Goal: Task Accomplishment & Management: Manage account settings

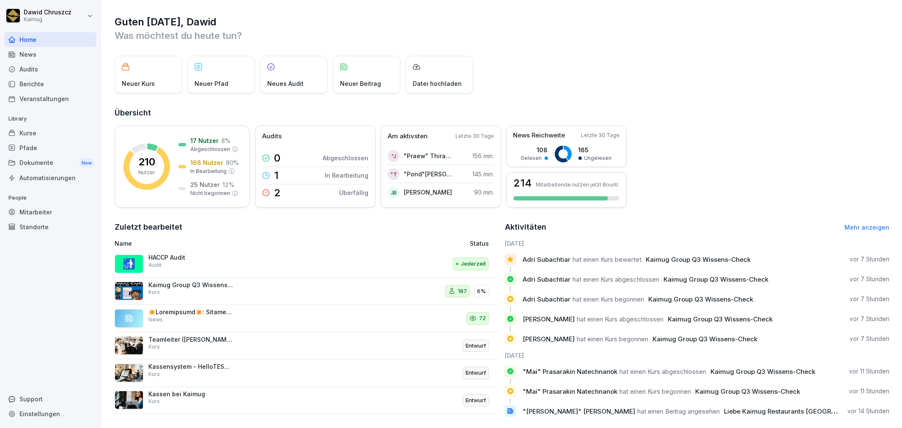
click at [57, 68] on div "Audits" at bounding box center [50, 69] width 92 height 15
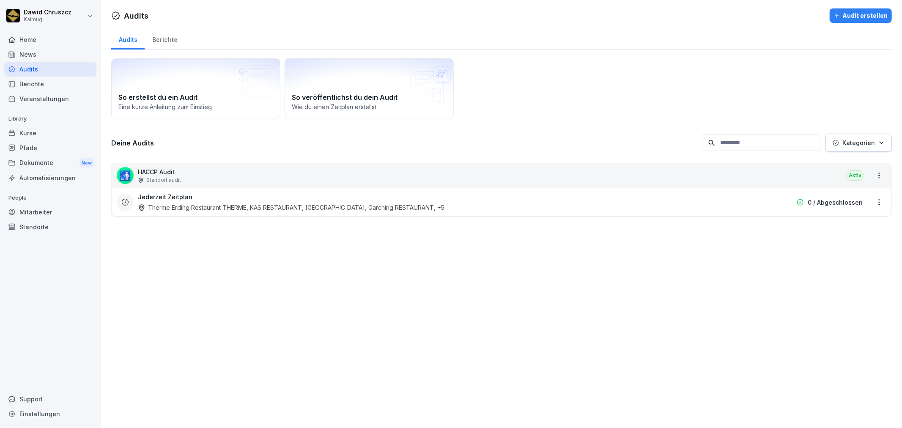
click at [230, 174] on div "🚮 HACCP Audit Standort audit Aktiv" at bounding box center [501, 175] width 779 height 25
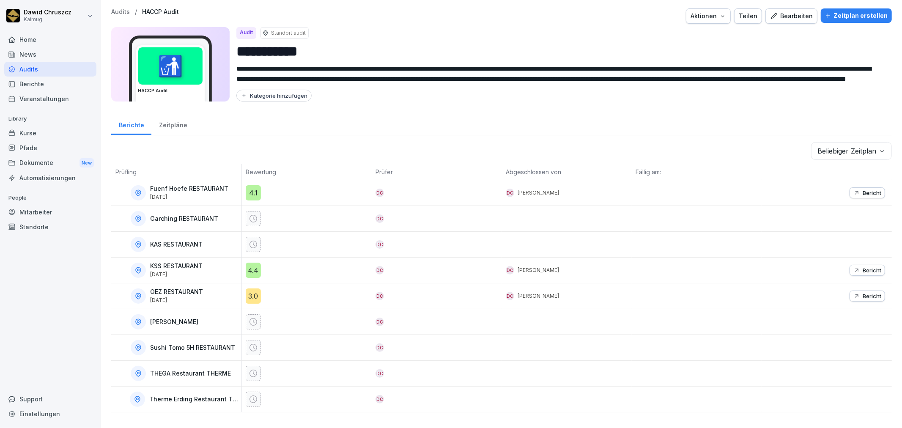
click at [784, 17] on div "Bearbeiten" at bounding box center [791, 15] width 43 height 9
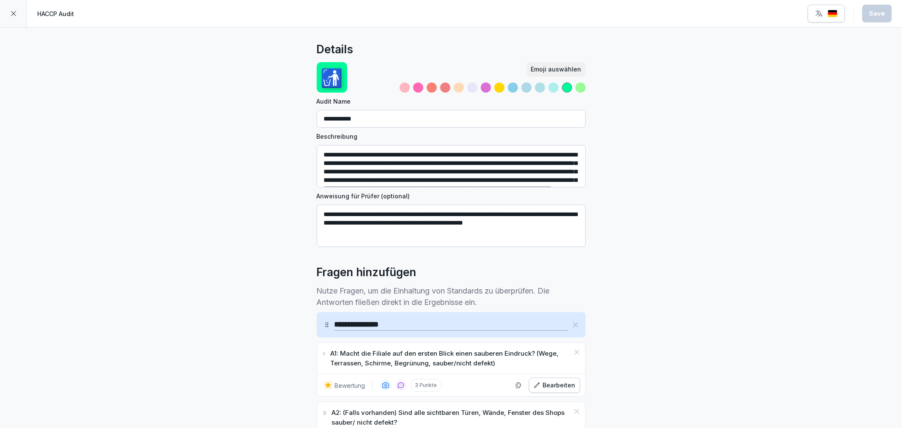
click at [14, 13] on icon at bounding box center [13, 13] width 7 height 7
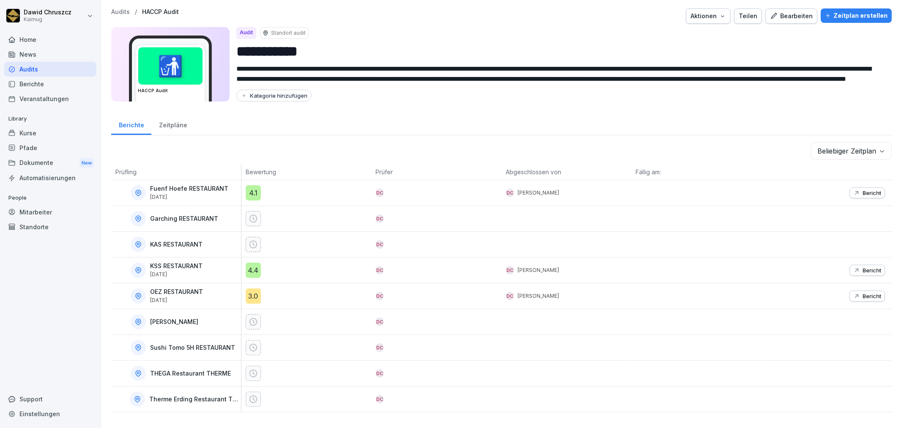
click at [172, 125] on div "Zeitpläne" at bounding box center [172, 124] width 43 height 22
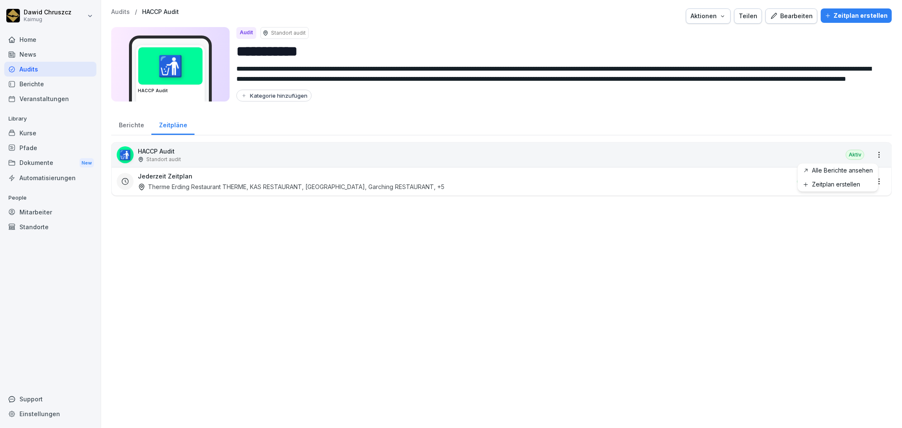
click at [871, 155] on html "**********" at bounding box center [451, 214] width 902 height 428
click at [855, 213] on html "**********" at bounding box center [451, 214] width 902 height 428
click at [871, 179] on html "**********" at bounding box center [451, 214] width 902 height 428
click at [0, 0] on link "Zeitplan bearbeiten" at bounding box center [0, 0] width 0 height 0
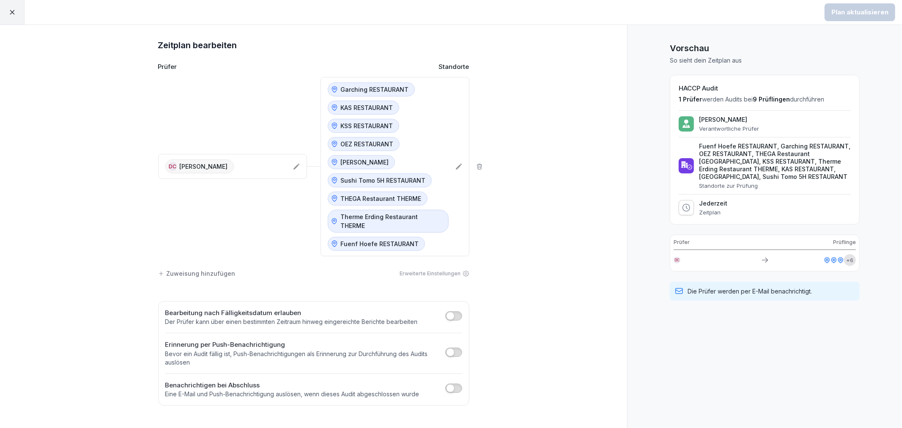
click at [459, 164] on icon at bounding box center [458, 167] width 6 height 6
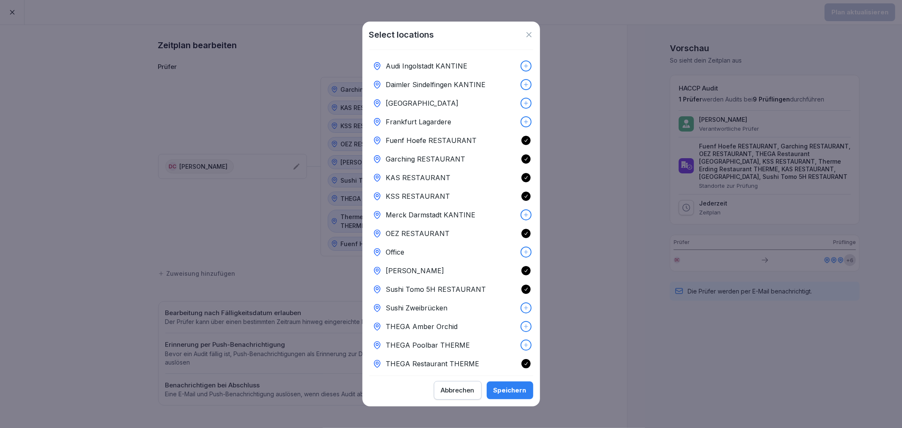
click at [531, 32] on icon at bounding box center [529, 34] width 8 height 8
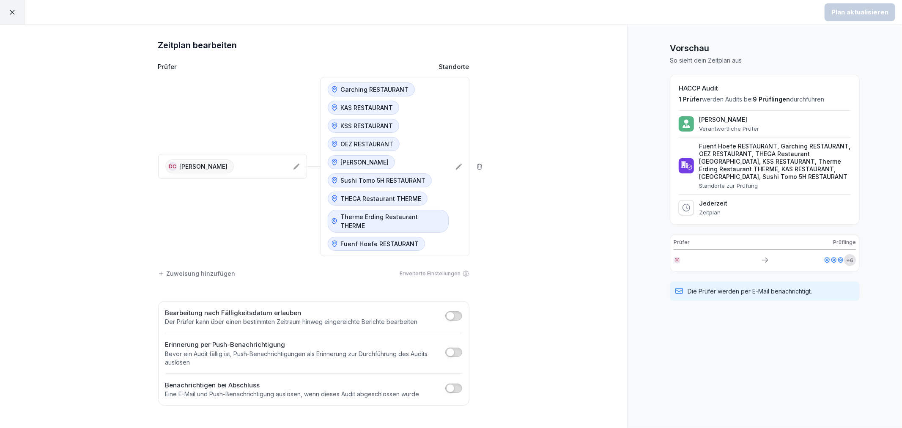
click at [5, 17] on div at bounding box center [12, 12] width 25 height 25
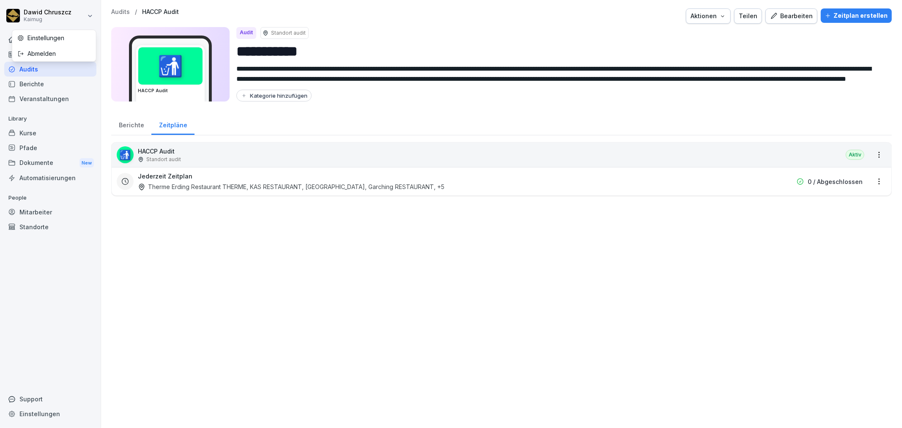
click at [10, 19] on html "**********" at bounding box center [451, 214] width 902 height 428
click at [61, 39] on div "Einstellungen" at bounding box center [54, 38] width 84 height 16
select select "**"
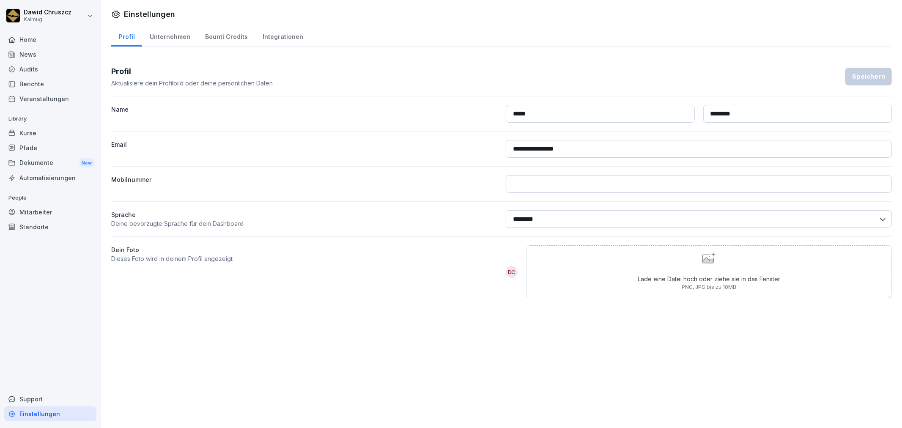
click at [169, 31] on div "Unternehmen" at bounding box center [169, 36] width 55 height 22
select select "**"
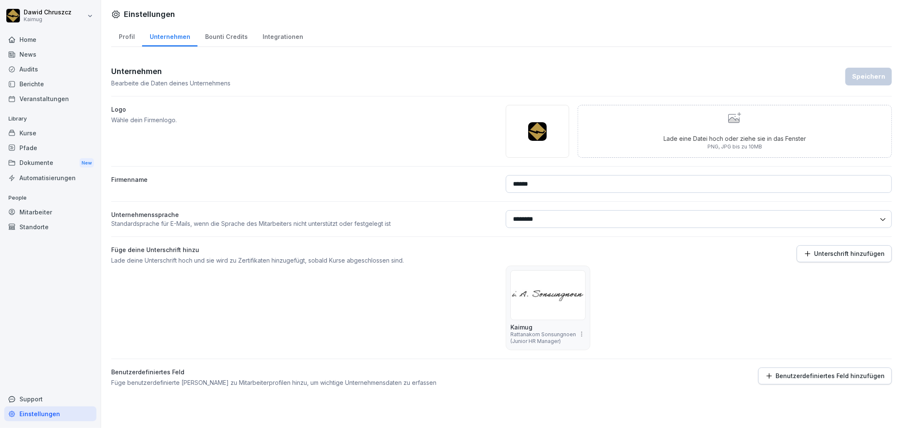
scroll to position [2, 0]
click at [37, 222] on div "Standorte" at bounding box center [50, 226] width 92 height 15
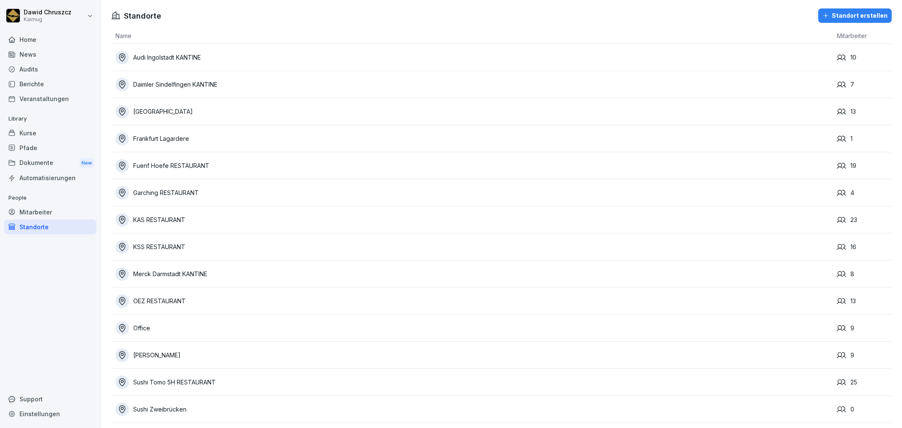
click at [840, 17] on div "Standort erstellen" at bounding box center [854, 15] width 65 height 9
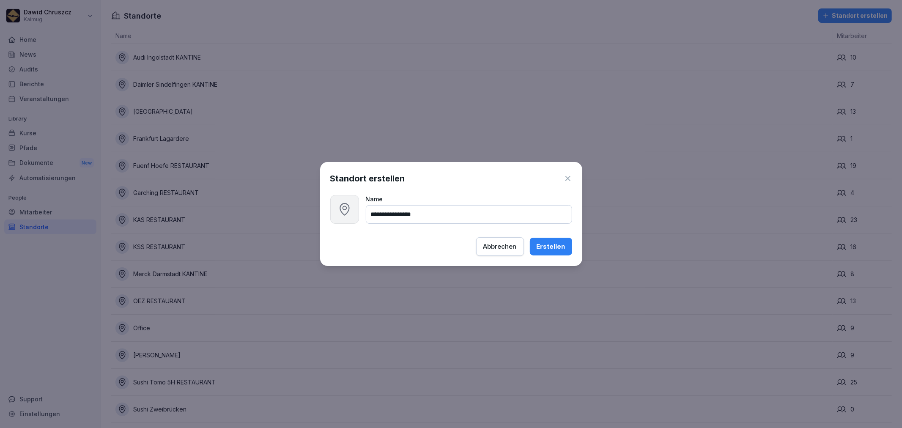
type input "**********"
click at [343, 213] on icon at bounding box center [344, 209] width 14 height 14
click at [559, 250] on div "Erstellen" at bounding box center [550, 246] width 29 height 9
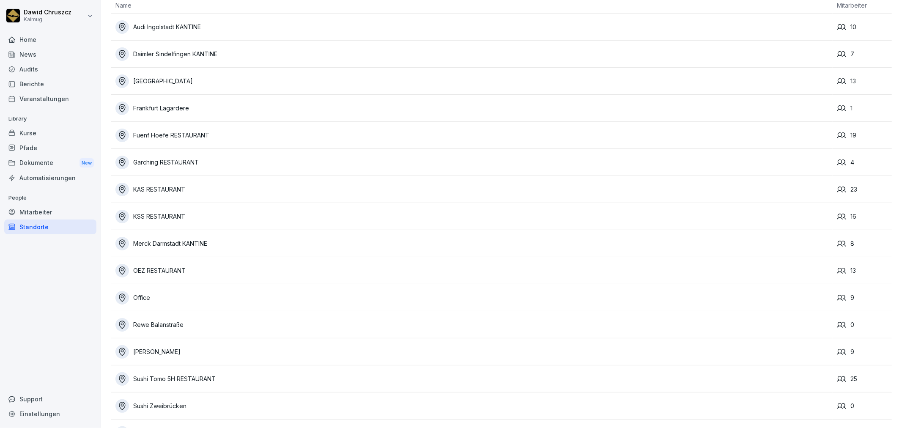
scroll to position [47, 0]
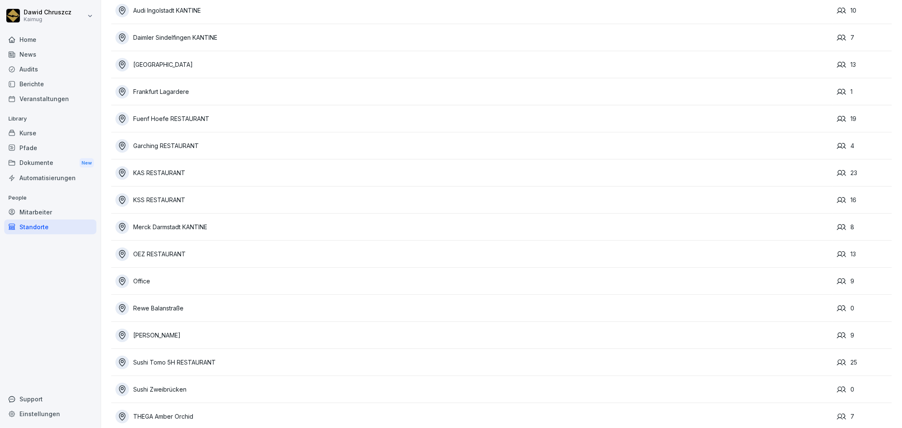
click at [28, 67] on div "Audits" at bounding box center [50, 69] width 92 height 15
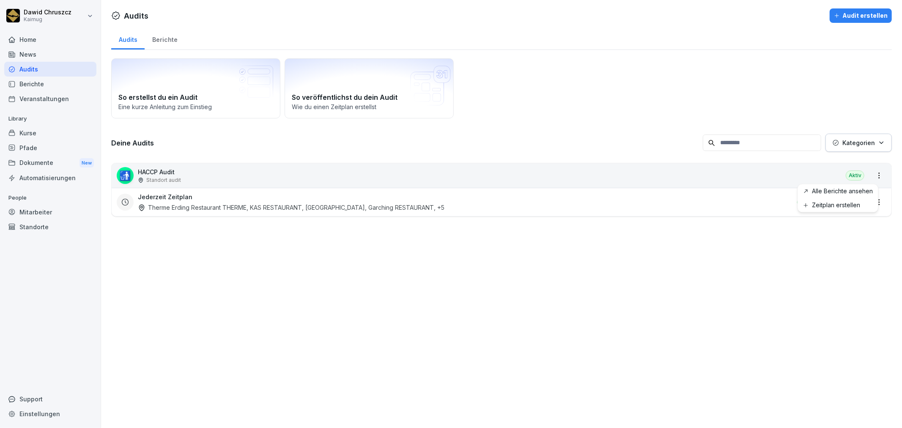
click at [872, 172] on html "[PERSON_NAME] Kaimug Home News Audits Berichte Veranstaltungen Library Kurse Pf…" at bounding box center [451, 214] width 902 height 428
drag, startPoint x: 682, startPoint y: 221, endPoint x: 888, endPoint y: 196, distance: 207.3
click at [695, 221] on html "[PERSON_NAME] Kaimug Home News Audits Berichte Veranstaltungen Library Kurse Pf…" at bounding box center [451, 214] width 902 height 428
click at [874, 203] on html "[PERSON_NAME] Kaimug Home News Audits Berichte Veranstaltungen Library Kurse Pf…" at bounding box center [451, 214] width 902 height 428
click at [0, 0] on link "Zeitplan bearbeiten" at bounding box center [0, 0] width 0 height 0
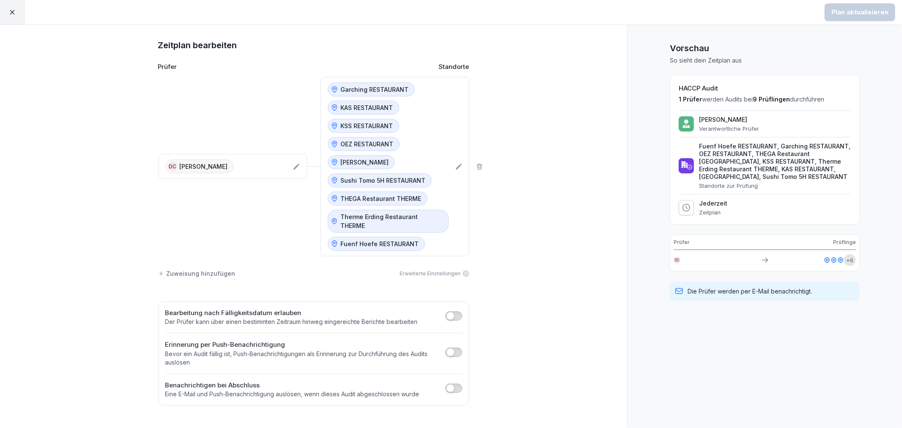
click at [461, 163] on icon at bounding box center [458, 166] width 7 height 7
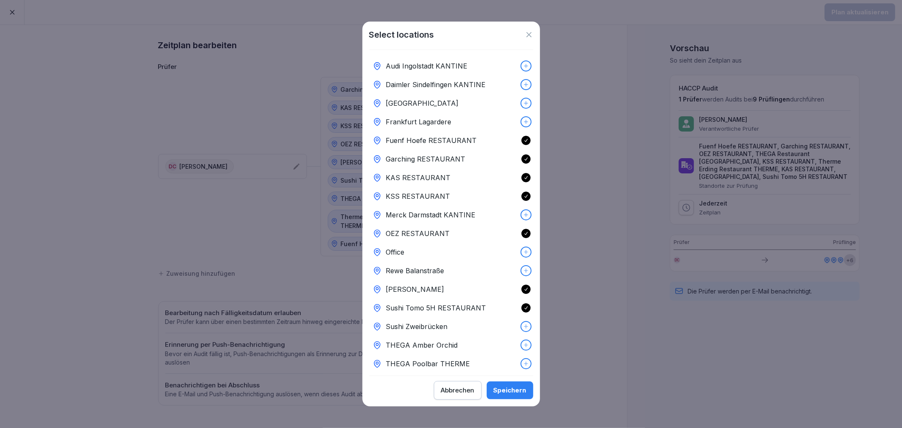
click at [523, 271] on icon at bounding box center [526, 271] width 6 height 6
click at [510, 392] on div "Speichern" at bounding box center [509, 389] width 33 height 9
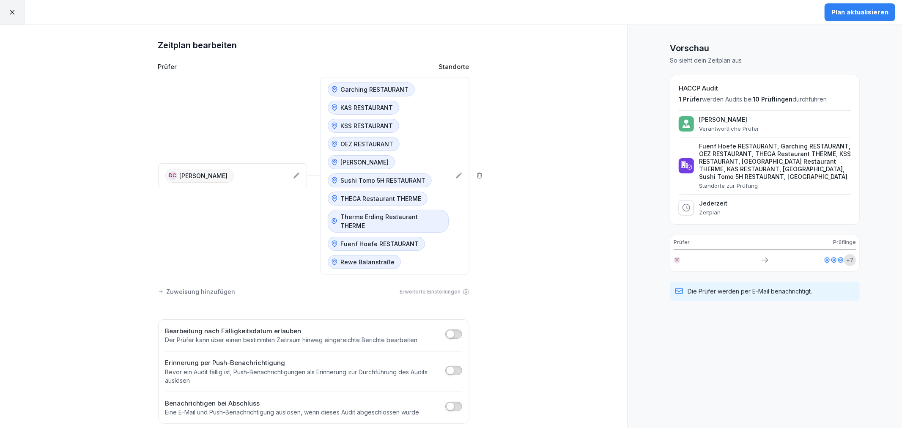
drag, startPoint x: 504, startPoint y: 246, endPoint x: 505, endPoint y: 254, distance: 8.5
click at [505, 254] on div "Zeitplan bearbeiten Prüfer Standorte [GEOGRAPHIC_DATA] [PERSON_NAME] Garching R…" at bounding box center [313, 231] width 627 height 412
click at [850, 11] on div "Plan aktualisieren" at bounding box center [859, 12] width 57 height 9
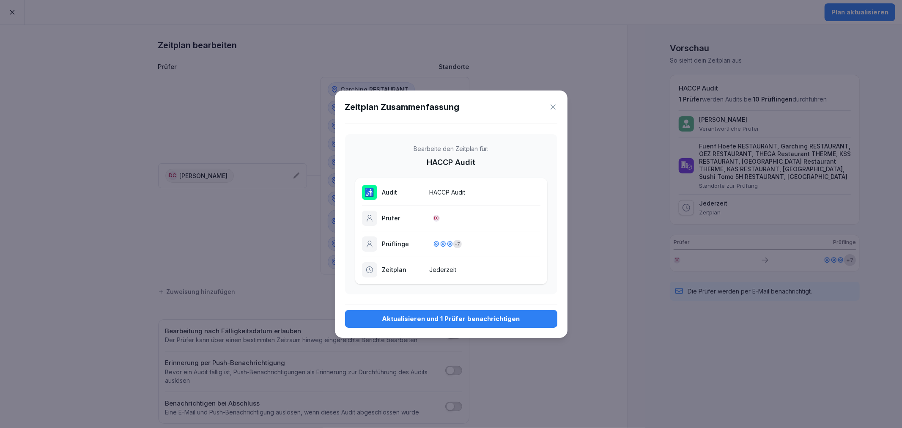
click at [461, 320] on div "Aktualisieren und 1 Prüfer benachrichtigen" at bounding box center [451, 318] width 199 height 9
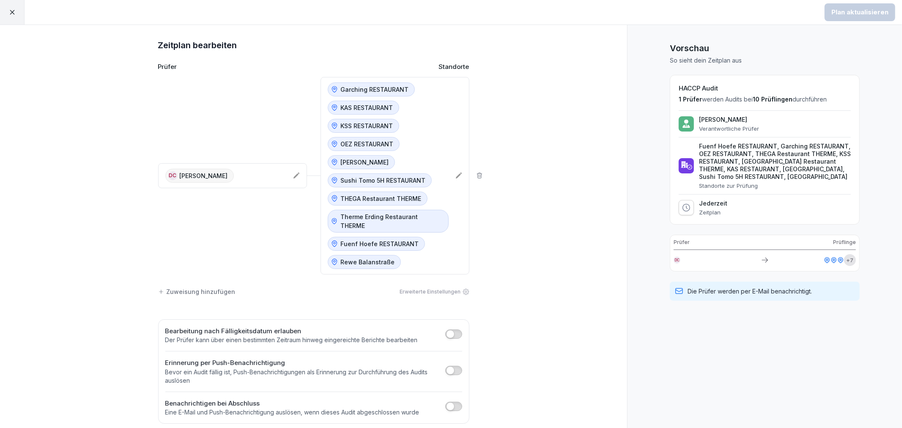
click at [7, 9] on div at bounding box center [12, 12] width 25 height 25
